Goal: Task Accomplishment & Management: Use online tool/utility

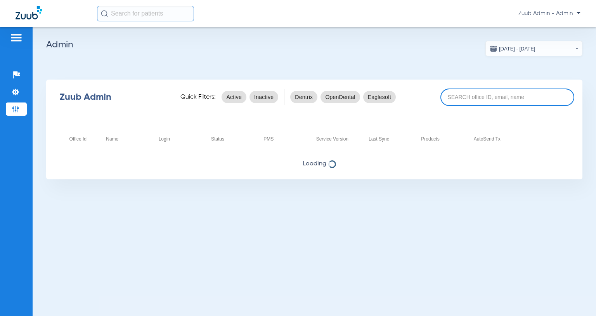
click at [460, 96] on input at bounding box center [507, 96] width 134 height 17
paste input "17005624"
type input "17005624"
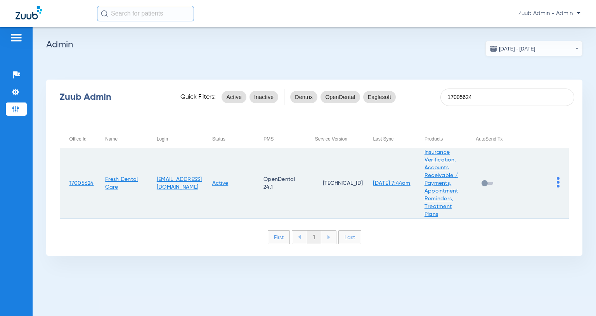
click at [558, 182] on img at bounding box center [557, 182] width 3 height 10
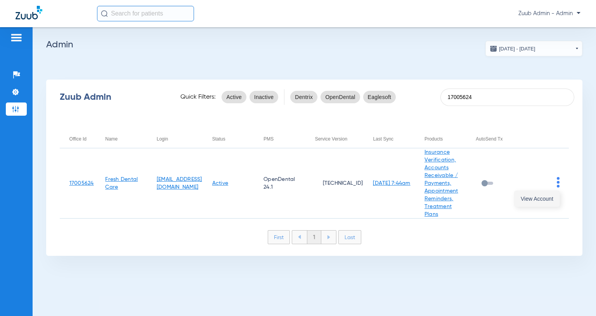
click at [534, 200] on span "View Account" at bounding box center [536, 198] width 33 height 5
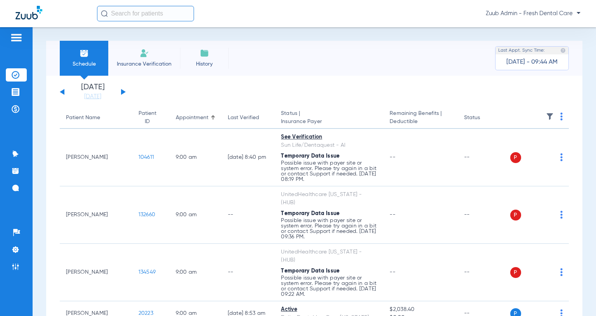
click at [551, 114] on img at bounding box center [549, 116] width 8 height 8
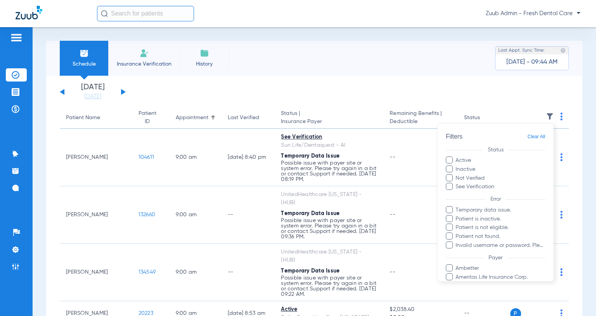
click at [485, 176] on label "Not Verified" at bounding box center [494, 178] width 99 height 8
click at [485, 175] on input "Not Verified" at bounding box center [485, 175] width 0 height 0
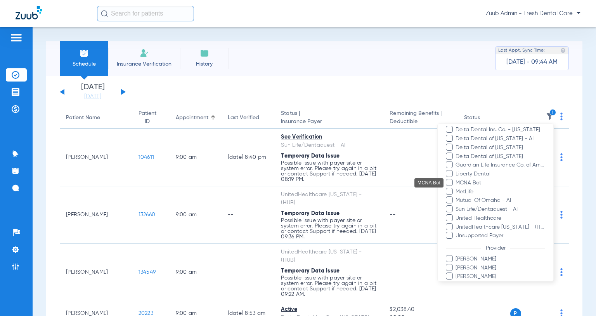
scroll to position [275, 0]
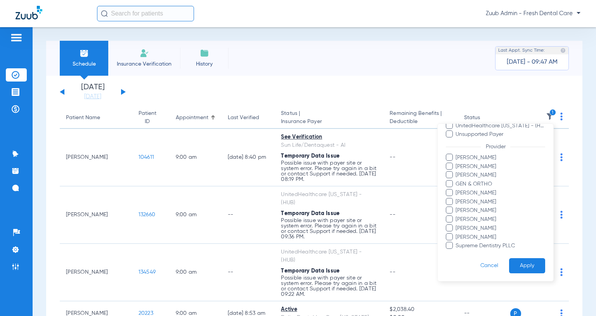
click at [529, 266] on button "Apply" at bounding box center [527, 265] width 36 height 15
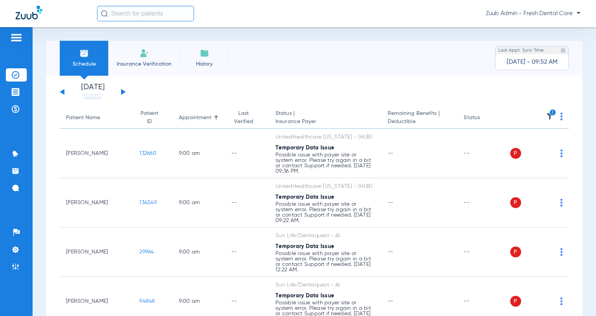
click at [550, 114] on icon "1" at bounding box center [552, 112] width 7 height 7
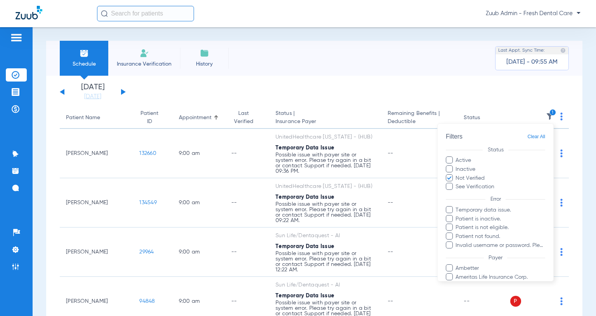
click at [533, 134] on span "Clear All" at bounding box center [536, 137] width 18 height 10
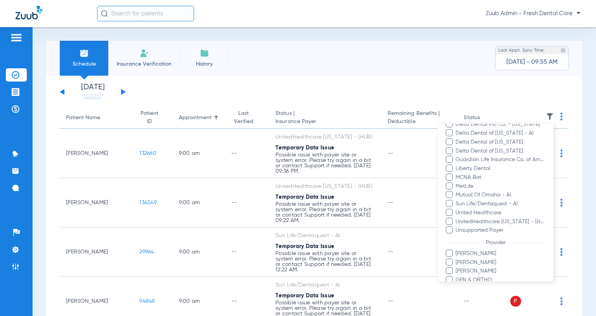
scroll to position [275, 0]
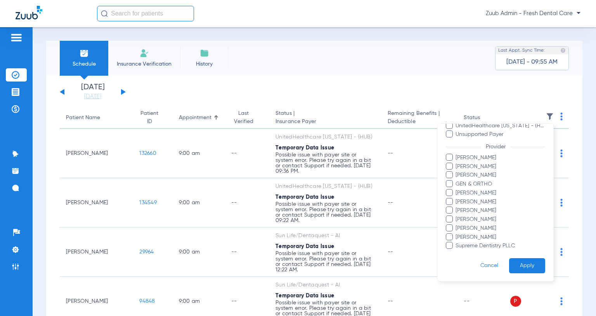
click at [535, 267] on button "Apply" at bounding box center [527, 265] width 36 height 15
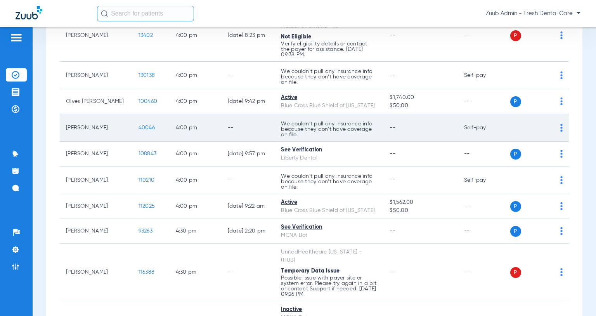
scroll to position [3205, 0]
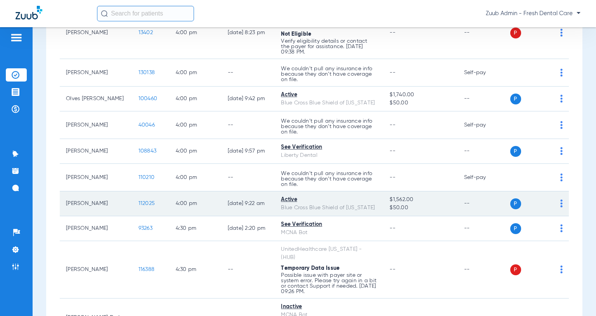
click at [138, 200] on span "112025" at bounding box center [146, 202] width 17 height 5
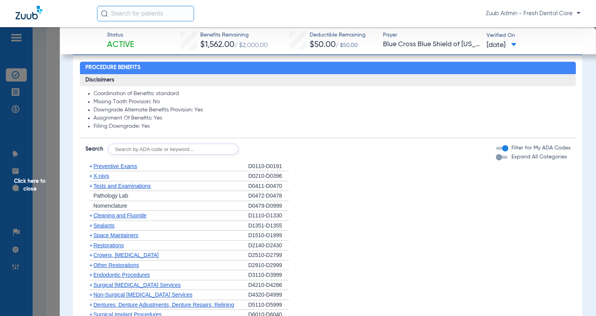
scroll to position [0, 0]
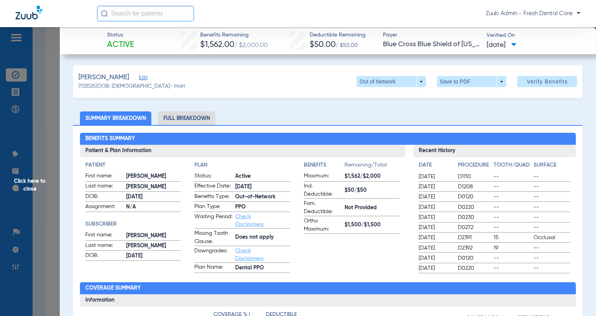
click at [33, 183] on span "Click here to close" at bounding box center [30, 185] width 60 height 316
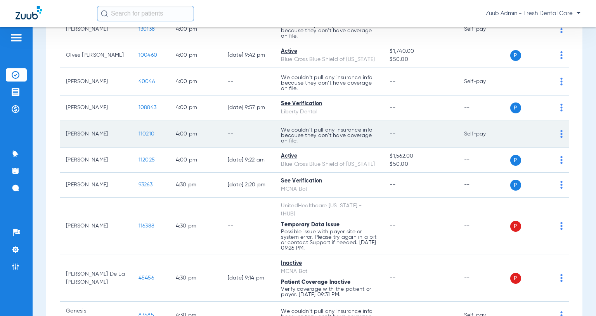
scroll to position [3249, 0]
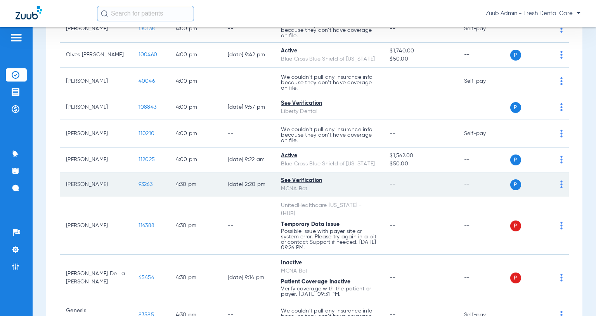
click at [138, 181] on span "93263" at bounding box center [145, 183] width 14 height 5
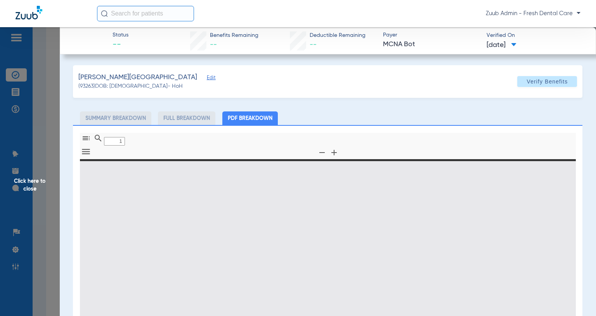
type input "0"
select select "page-width"
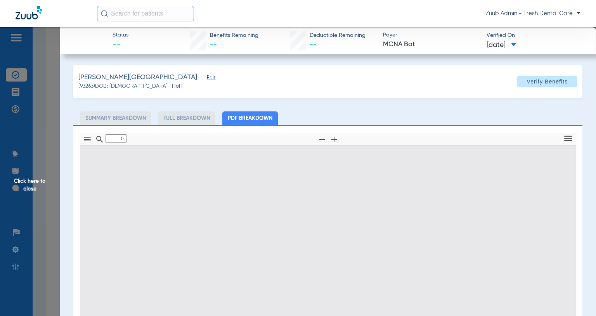
type input "1"
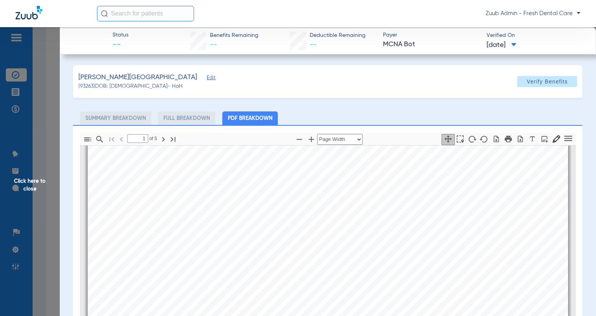
scroll to position [0, 0]
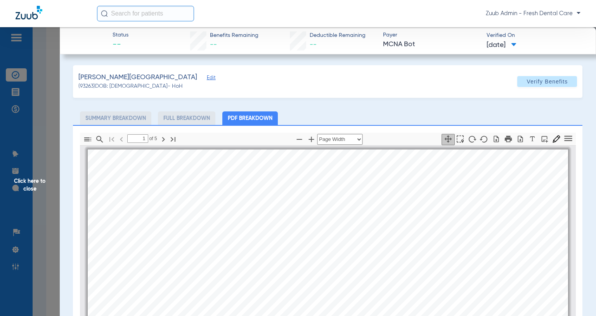
click at [33, 190] on span "Click here to close" at bounding box center [30, 185] width 60 height 316
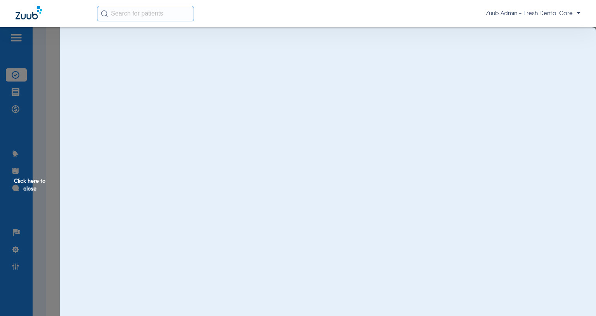
click at [35, 187] on span "Click here to close" at bounding box center [30, 185] width 60 height 316
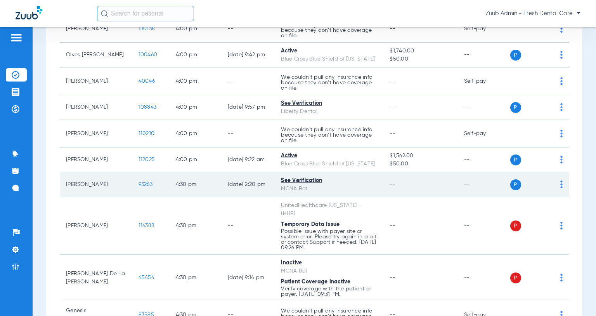
click at [293, 176] on div "See Verification" at bounding box center [329, 180] width 96 height 8
click at [138, 181] on span "93263" at bounding box center [145, 183] width 14 height 5
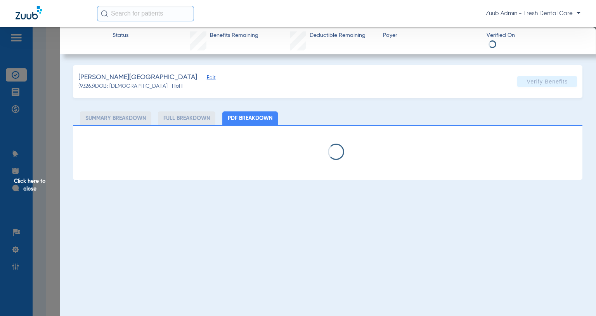
select select "page-width"
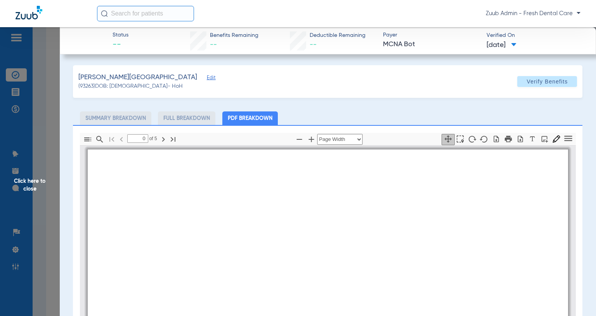
type input "1"
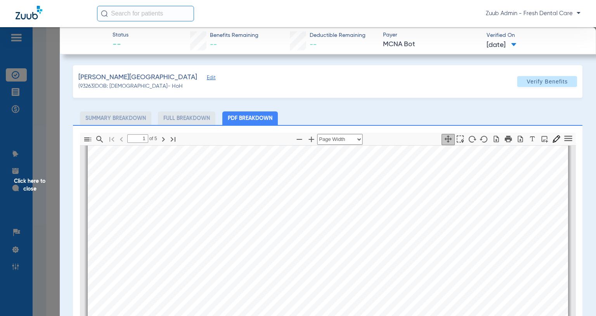
click at [38, 178] on span "Click here to close" at bounding box center [30, 185] width 60 height 316
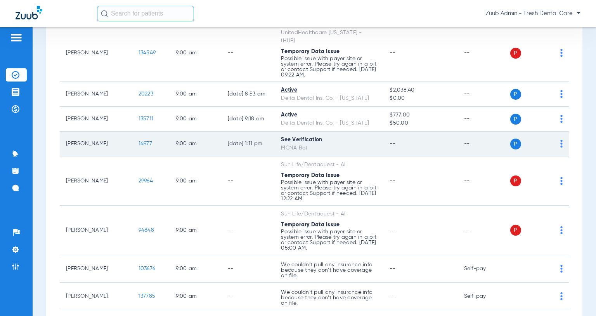
scroll to position [0, 0]
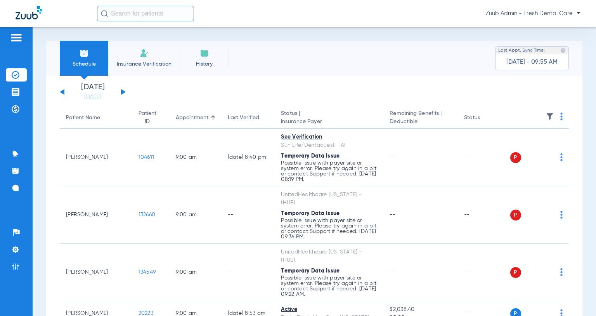
click at [123, 91] on button at bounding box center [123, 92] width 5 height 6
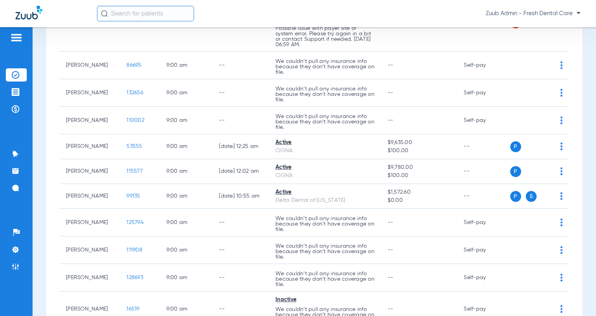
scroll to position [214, 0]
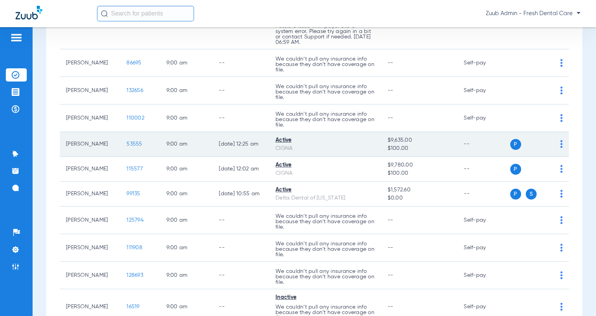
click at [128, 142] on span "53555" at bounding box center [134, 143] width 16 height 5
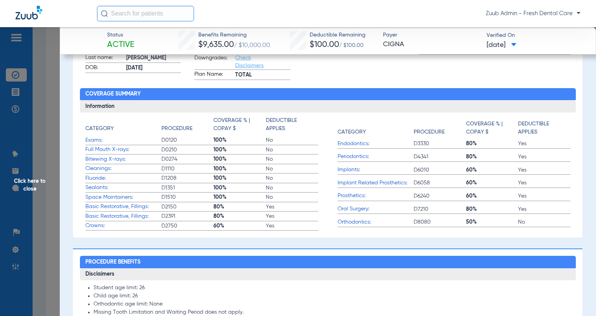
scroll to position [230, 0]
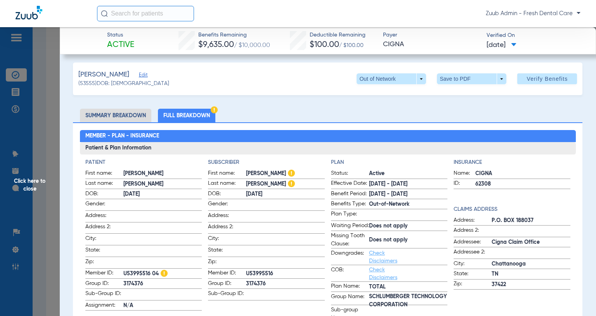
scroll to position [0, 0]
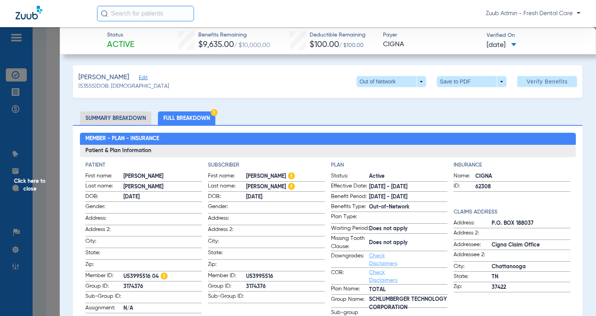
click at [38, 180] on span "Click here to close" at bounding box center [30, 185] width 60 height 316
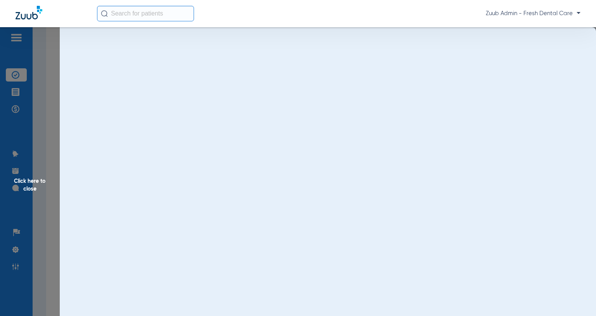
click at [30, 188] on span "Click here to close" at bounding box center [30, 185] width 60 height 316
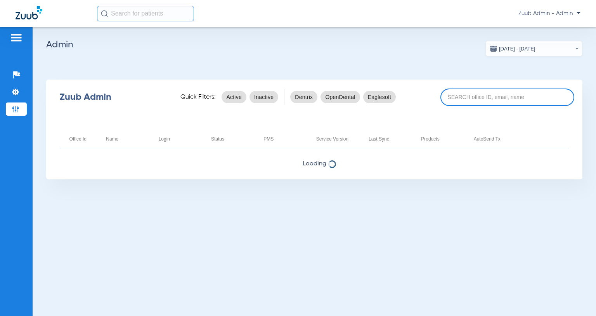
click at [464, 93] on input at bounding box center [507, 96] width 134 height 17
